Goal: Transaction & Acquisition: Purchase product/service

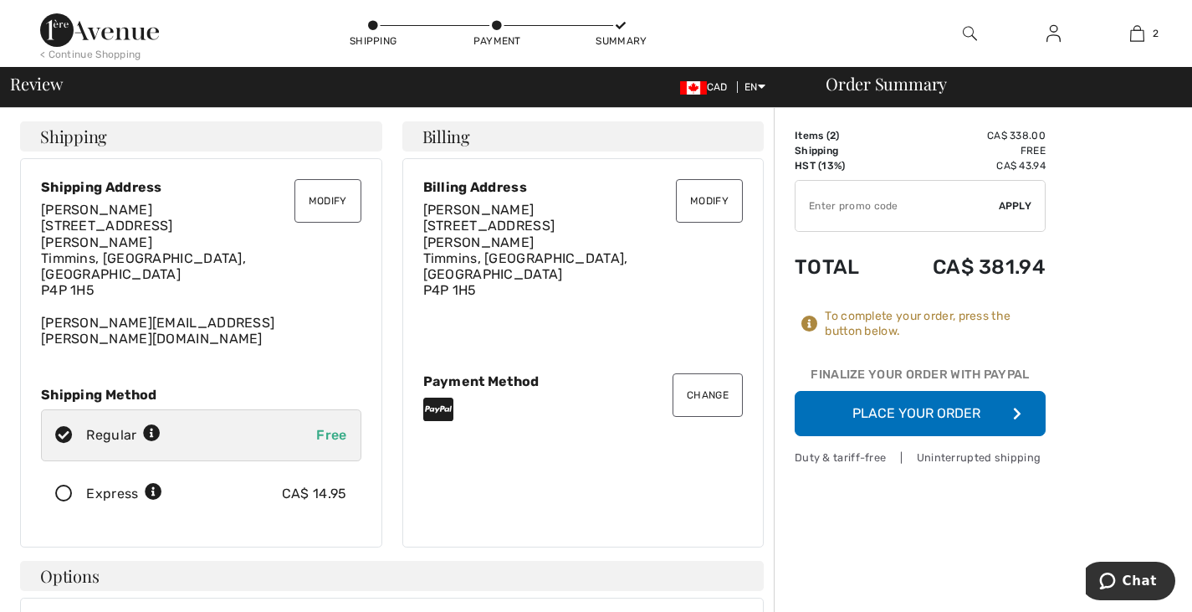
click at [924, 407] on button "Place Your Order" at bounding box center [920, 413] width 251 height 45
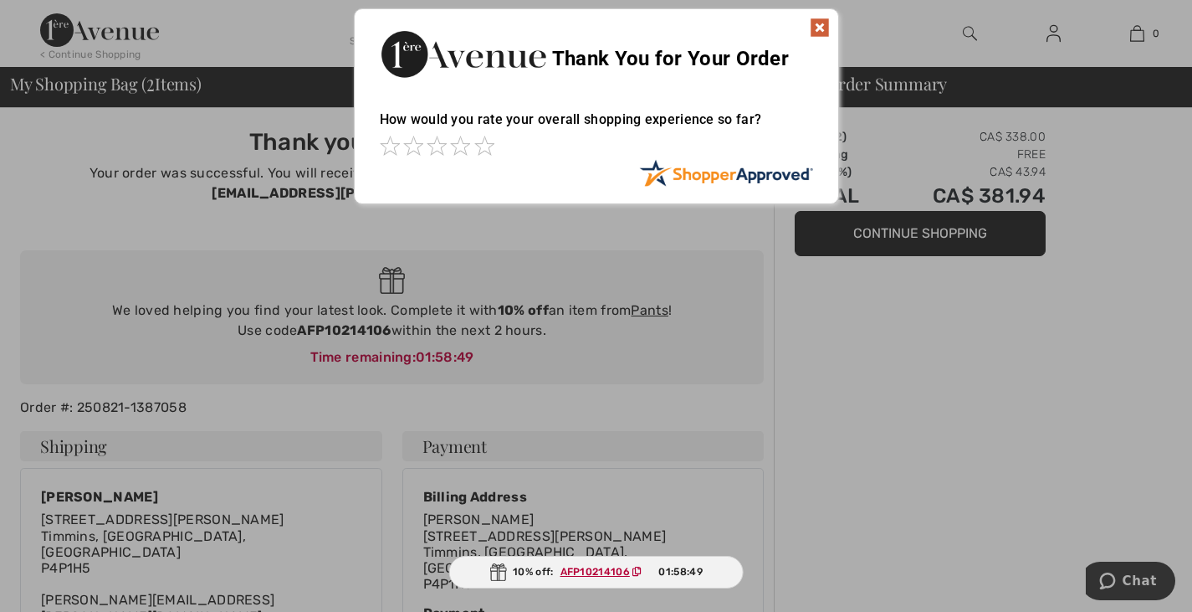
click at [821, 24] on img at bounding box center [820, 28] width 20 height 20
